Goal: Task Accomplishment & Management: Use online tool/utility

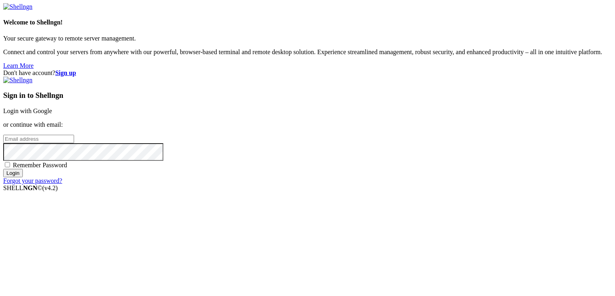
click at [74, 143] on input "email" at bounding box center [38, 139] width 71 height 8
click at [52, 111] on link "Login with Google" at bounding box center [27, 110] width 49 height 7
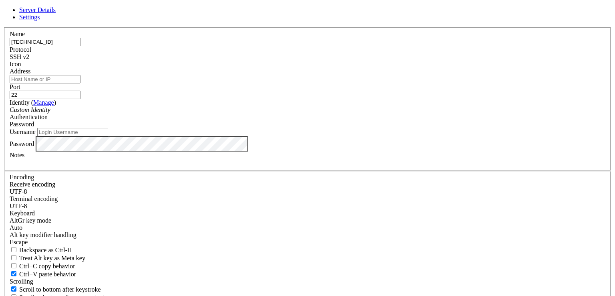
click at [81, 46] on input "[TECHNICAL_ID]" at bounding box center [45, 42] width 71 height 8
type input "z"
type input "炸"
type input "航-采集"
click at [81, 83] on input "Address" at bounding box center [45, 79] width 71 height 8
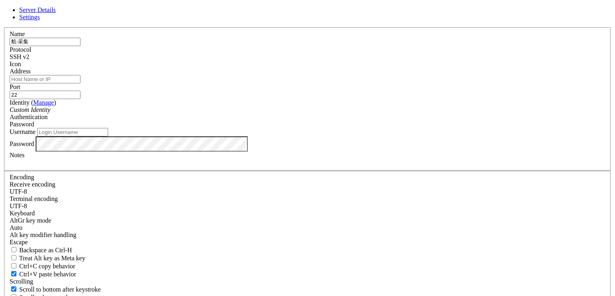
paste input "[TECHNICAL_ID]"
type input "[TECHNICAL_ID]"
click at [263, 136] on div "Username" at bounding box center [308, 132] width 596 height 8
click at [108, 136] on input "Username" at bounding box center [72, 132] width 71 height 8
type input "root"
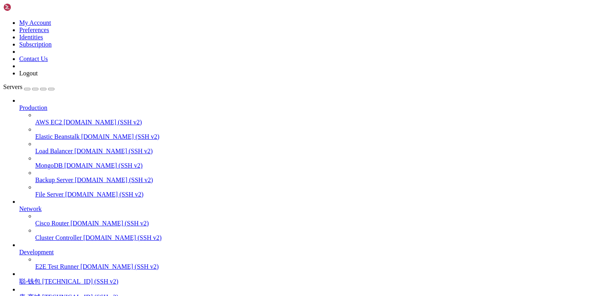
scroll to position [70, 0]
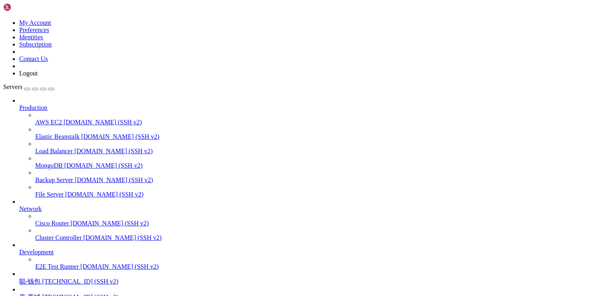
scroll to position [3, 1]
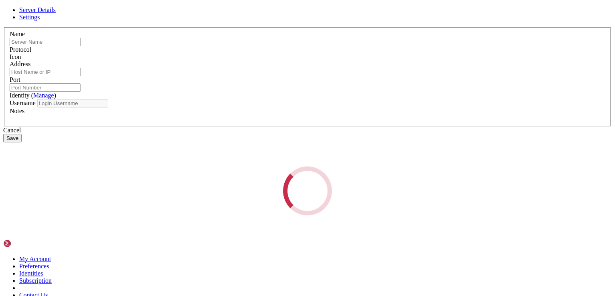
type input "航-采集"
type input "[TECHNICAL_ID]"
type input "22"
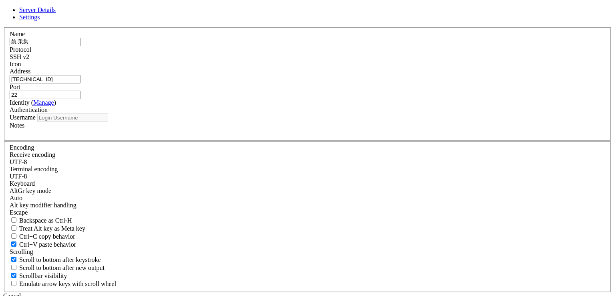
type input "root"
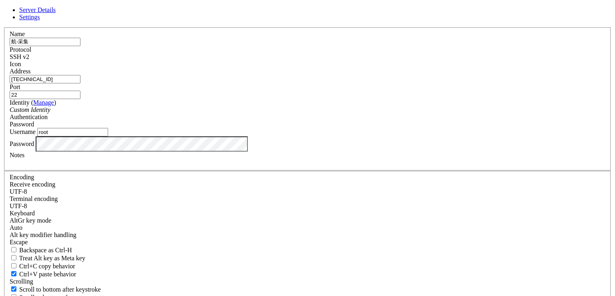
click at [278, 151] on div "Password" at bounding box center [308, 143] width 596 height 15
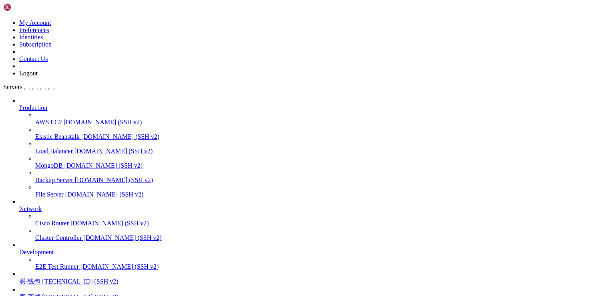
drag, startPoint x: 115, startPoint y: 678, endPoint x: 90, endPoint y: 681, distance: 24.6
drag, startPoint x: 67, startPoint y: 677, endPoint x: 183, endPoint y: 679, distance: 116.2
drag, startPoint x: 187, startPoint y: 679, endPoint x: 67, endPoint y: 680, distance: 119.8
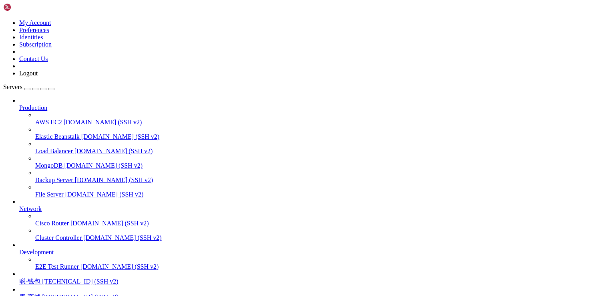
copy x-row "[URL][TECHNICAL_ID]"
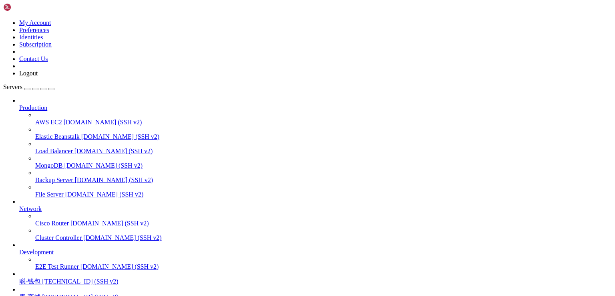
scroll to position [3, 1]
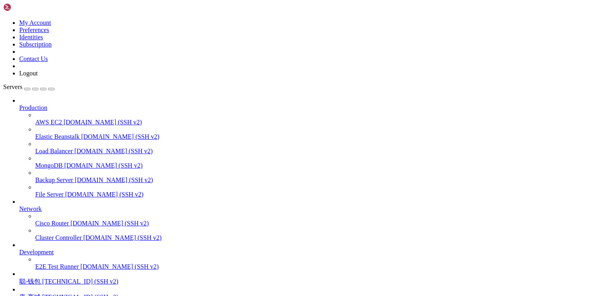
scroll to position [0, 0]
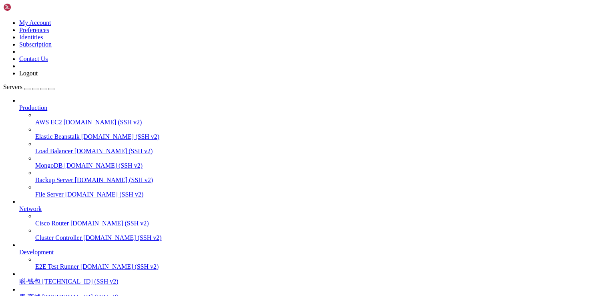
scroll to position [177, 0]
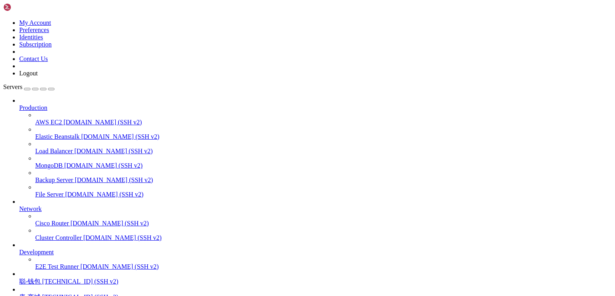
drag, startPoint x: 68, startPoint y: 670, endPoint x: 184, endPoint y: 671, distance: 115.8
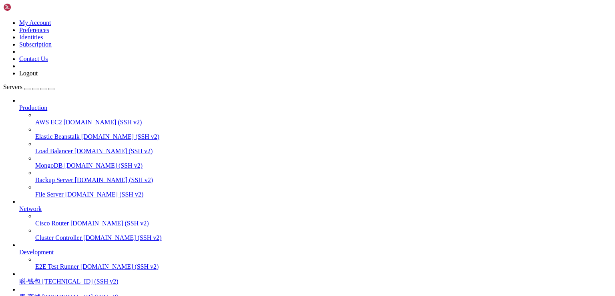
drag, startPoint x: 41, startPoint y: 699, endPoint x: 68, endPoint y: 699, distance: 26.8
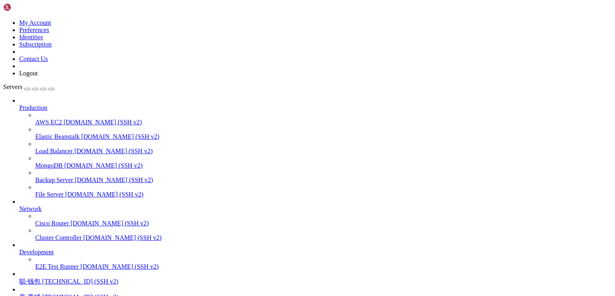
drag, startPoint x: 41, startPoint y: 701, endPoint x: 60, endPoint y: 700, distance: 18.8
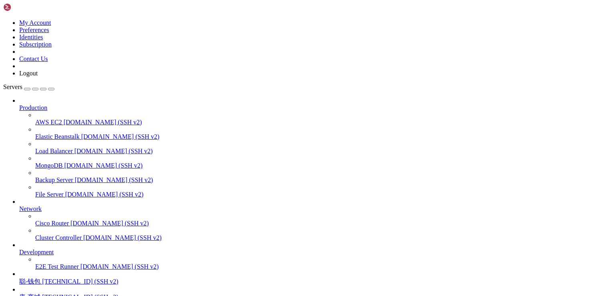
scroll to position [0, 0]
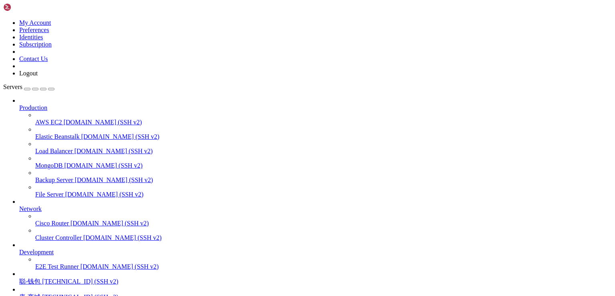
scroll to position [70, 0]
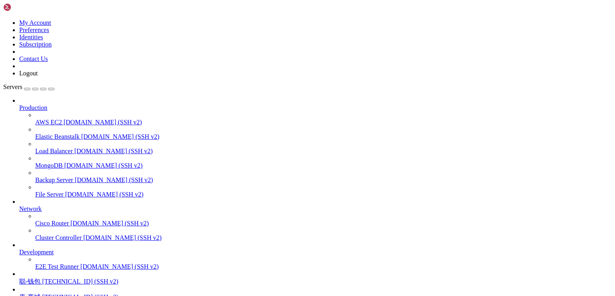
drag, startPoint x: 69, startPoint y: 666, endPoint x: 171, endPoint y: 664, distance: 101.8
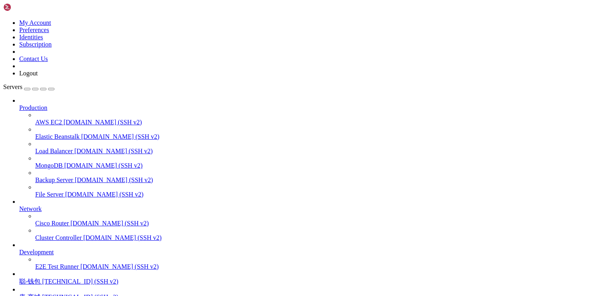
drag, startPoint x: 67, startPoint y: 664, endPoint x: 185, endPoint y: 664, distance: 117.8
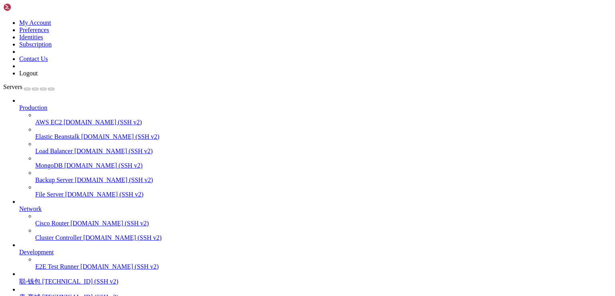
drag, startPoint x: 67, startPoint y: 679, endPoint x: 185, endPoint y: 680, distance: 118.6
copy x-row "[URL][TECHNICAL_ID]"
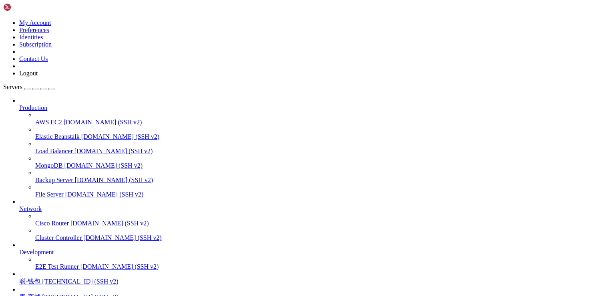
scroll to position [14, 0]
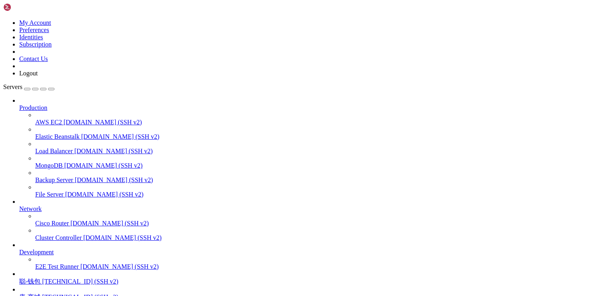
scroll to position [8090, 0]
drag, startPoint x: 139, startPoint y: 730, endPoint x: 9, endPoint y: 487, distance: 275.3
copy div "累 计 处 理 18000 条 （ 含 新 增 / 更 新 ） [apiyutu] 第 901/7008 页 OK ， 推 送 20 条 [apiyutu] …"
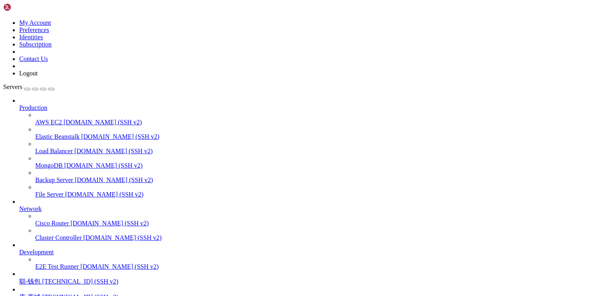
scroll to position [8832, 0]
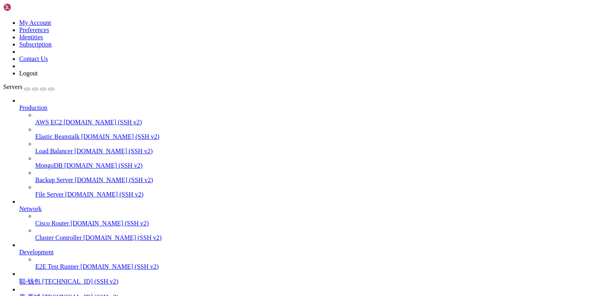
scroll to position [8839, 0]
drag, startPoint x: 67, startPoint y: 669, endPoint x: 184, endPoint y: 668, distance: 116.6
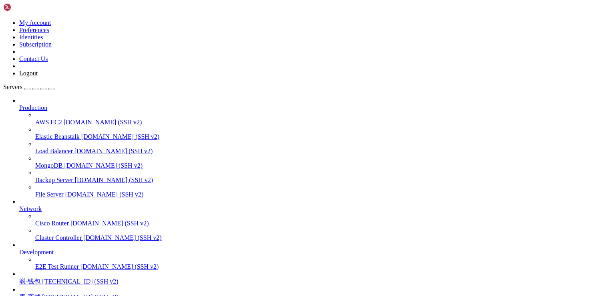
scroll to position [8962, 0]
